Goal: Information Seeking & Learning: Learn about a topic

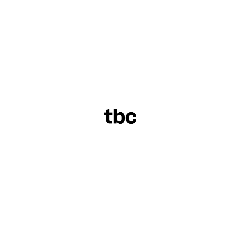
scroll to position [0, 152]
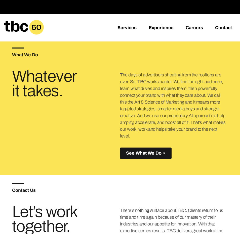
scroll to position [143, 0]
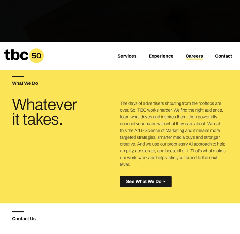
click at [201, 57] on link "Careers" at bounding box center [193, 57] width 17 height 6
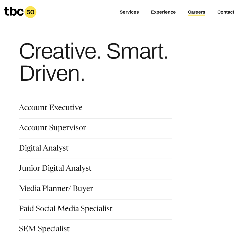
click at [189, 81] on h1 "Creative. Smart. Driven." at bounding box center [115, 62] width 193 height 44
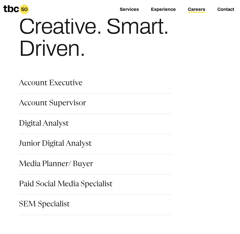
scroll to position [30, 0]
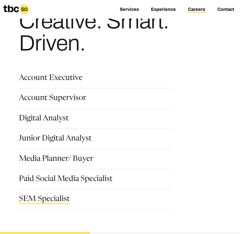
click at [45, 201] on link "SEM Specialist" at bounding box center [44, 200] width 51 height 9
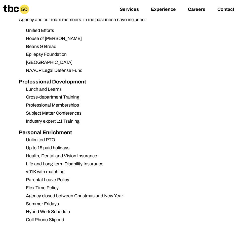
scroll to position [672, 0]
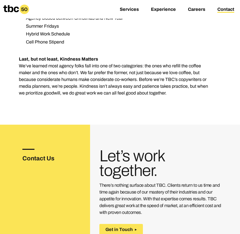
click at [227, 10] on link "Contact" at bounding box center [225, 10] width 17 height 6
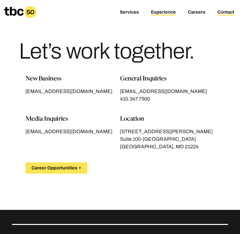
click at [168, 10] on link "Experience" at bounding box center [163, 13] width 25 height 6
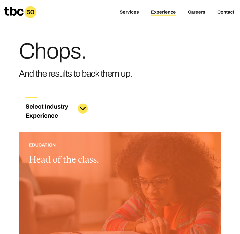
click at [96, 140] on div at bounding box center [120, 205] width 202 height 147
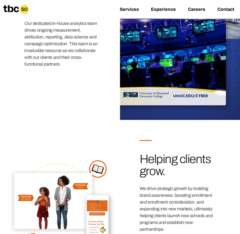
scroll to position [500, 0]
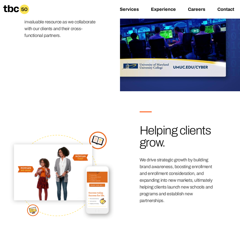
click at [171, 155] on div "03 Helping clients grow. We drive strategic growth by building brand awareness,…" at bounding box center [177, 157] width 76 height 93
click at [207, 142] on h3 "Helping clients grow." at bounding box center [177, 136] width 76 height 24
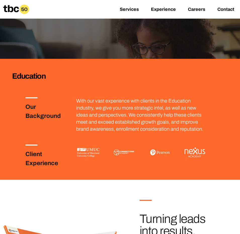
scroll to position [146, 0]
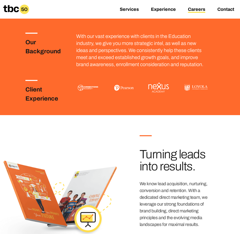
click at [196, 10] on link "Careers" at bounding box center [196, 10] width 17 height 6
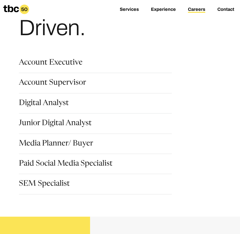
scroll to position [52, 0]
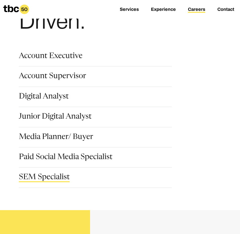
click at [51, 176] on link "SEM Specialist" at bounding box center [44, 178] width 51 height 9
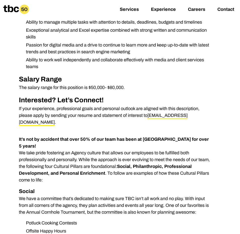
scroll to position [226, 0]
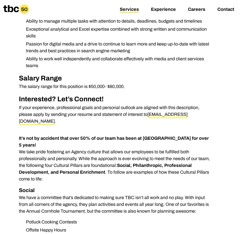
click at [129, 11] on link "Services" at bounding box center [129, 10] width 19 height 6
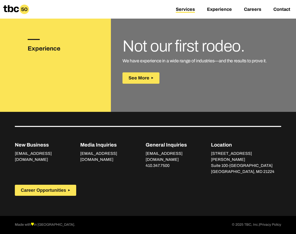
scroll to position [863, 0]
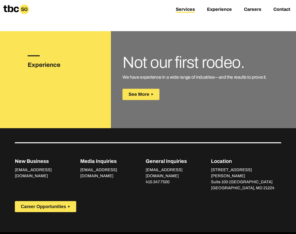
click at [240, 101] on div "Your browser does not support the video tag. Not our first rodeo. We have exper…" at bounding box center [203, 79] width 185 height 97
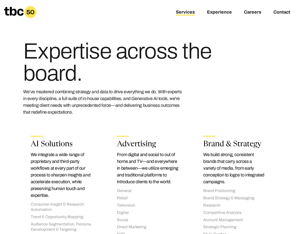
click at [19, 10] on icon at bounding box center [13, 11] width 19 height 9
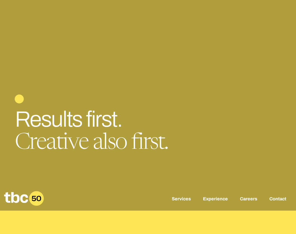
click at [243, 98] on div at bounding box center [148, 99] width 266 height 10
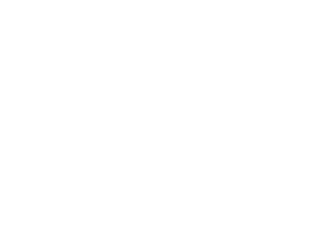
scroll to position [0, 60]
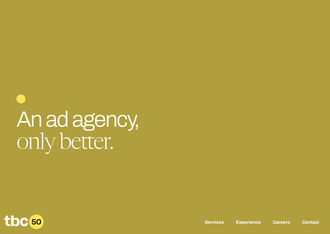
click at [255, 62] on div at bounding box center [165, 117] width 330 height 234
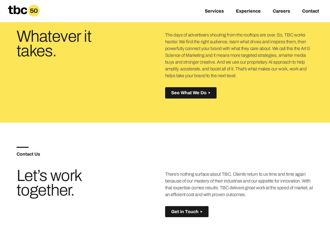
scroll to position [288, 0]
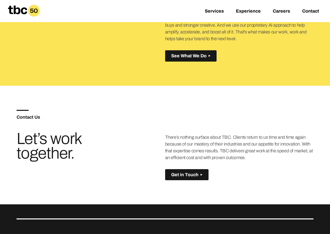
click at [250, 65] on div "What We Do Whatever it takes. The days of advertisers shouting from the rooftop…" at bounding box center [166, 15] width 298 height 139
